Goal: Information Seeking & Learning: Learn about a topic

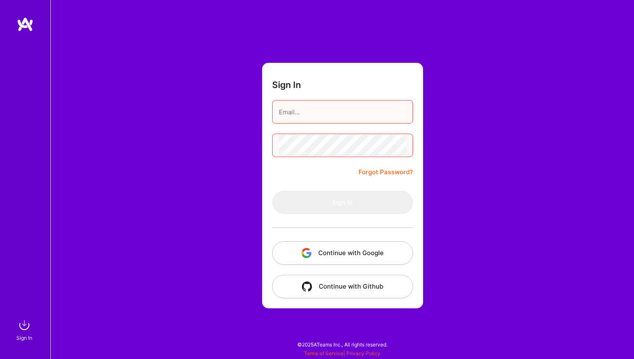
click at [316, 109] on input "email" at bounding box center [342, 111] width 127 height 21
type input "[PERSON_NAME][EMAIL_ADDRESS][DOMAIN_NAME]"
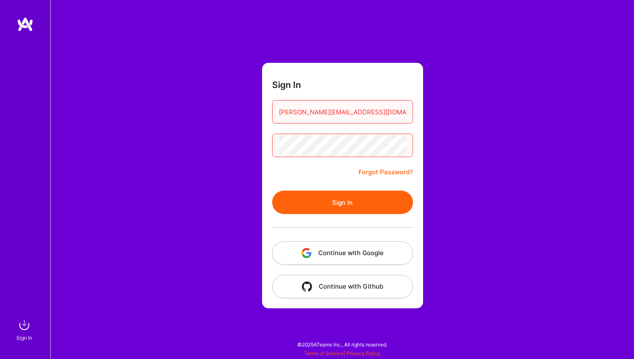
click at [326, 204] on button "Sign In" at bounding box center [342, 202] width 141 height 23
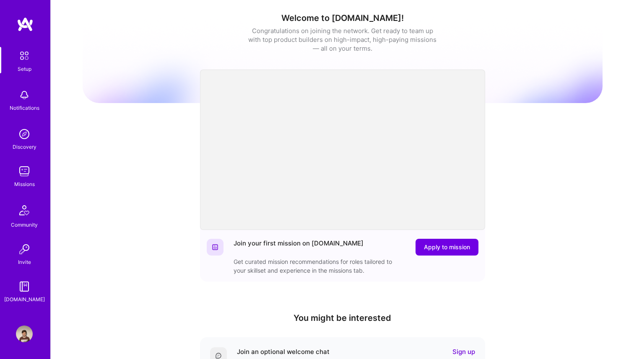
click at [22, 190] on div "Setup Notifications Discovery Missions Community Invite [DOMAIN_NAME]" at bounding box center [25, 175] width 50 height 257
click at [22, 180] on div "Missions" at bounding box center [24, 184] width 21 height 9
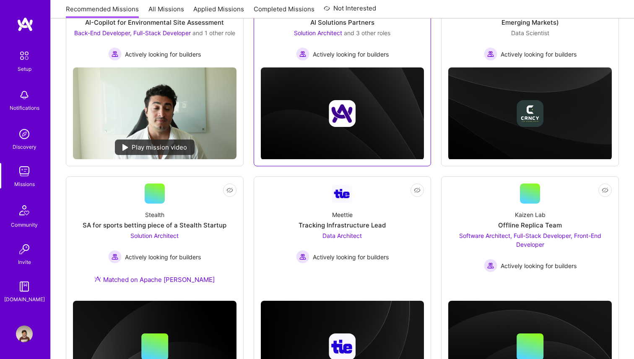
scroll to position [228, 0]
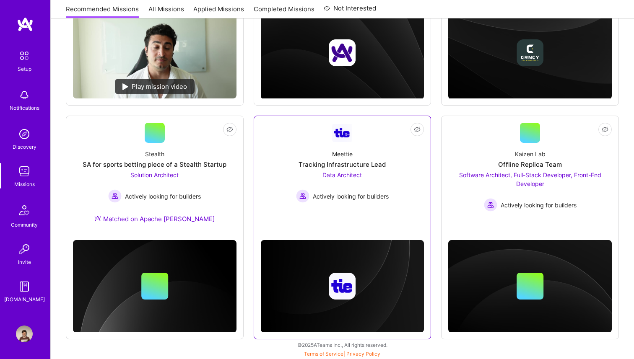
click at [361, 160] on div "Tracking Infrastructure Lead" at bounding box center [341, 164] width 87 height 9
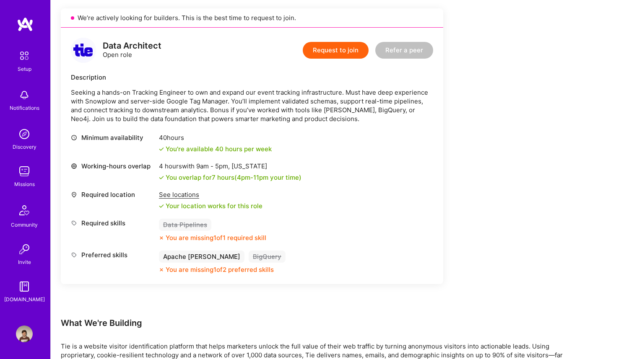
scroll to position [189, 0]
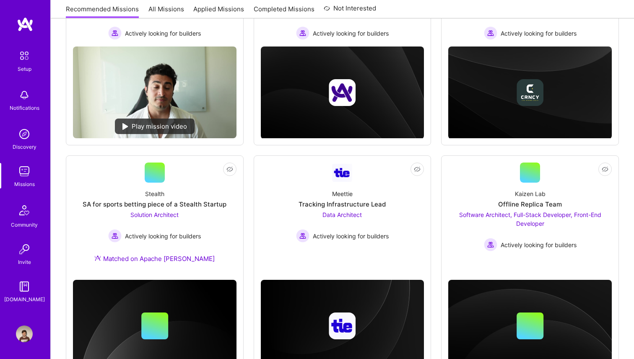
scroll to position [228, 0]
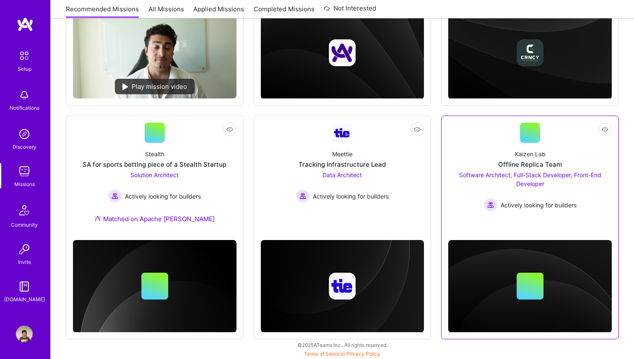
click at [514, 163] on div "Offline Replica Team" at bounding box center [530, 164] width 64 height 9
